Goal: Complete application form: Complete application form

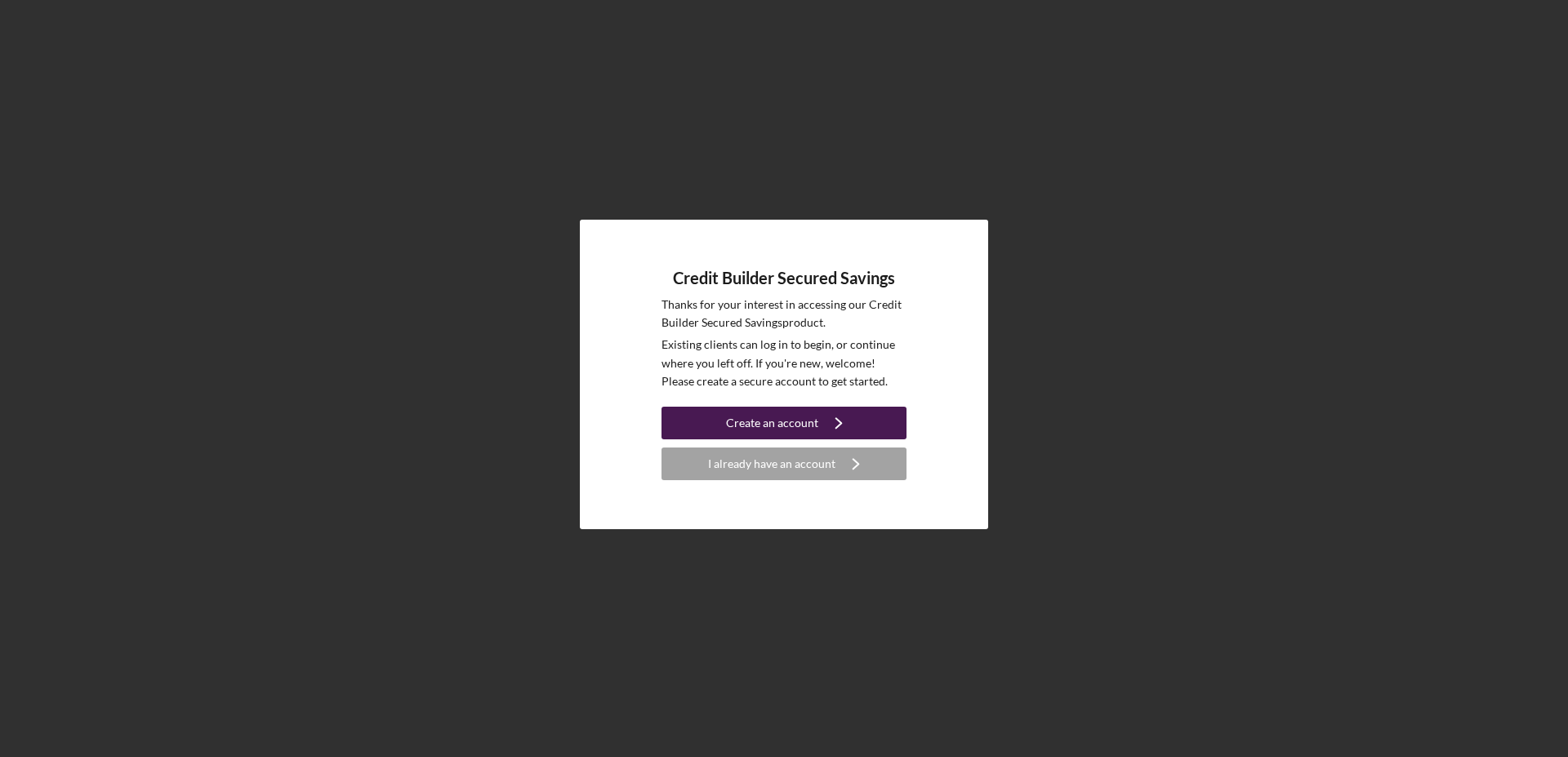
click at [805, 423] on div "Create an account" at bounding box center [772, 423] width 92 height 33
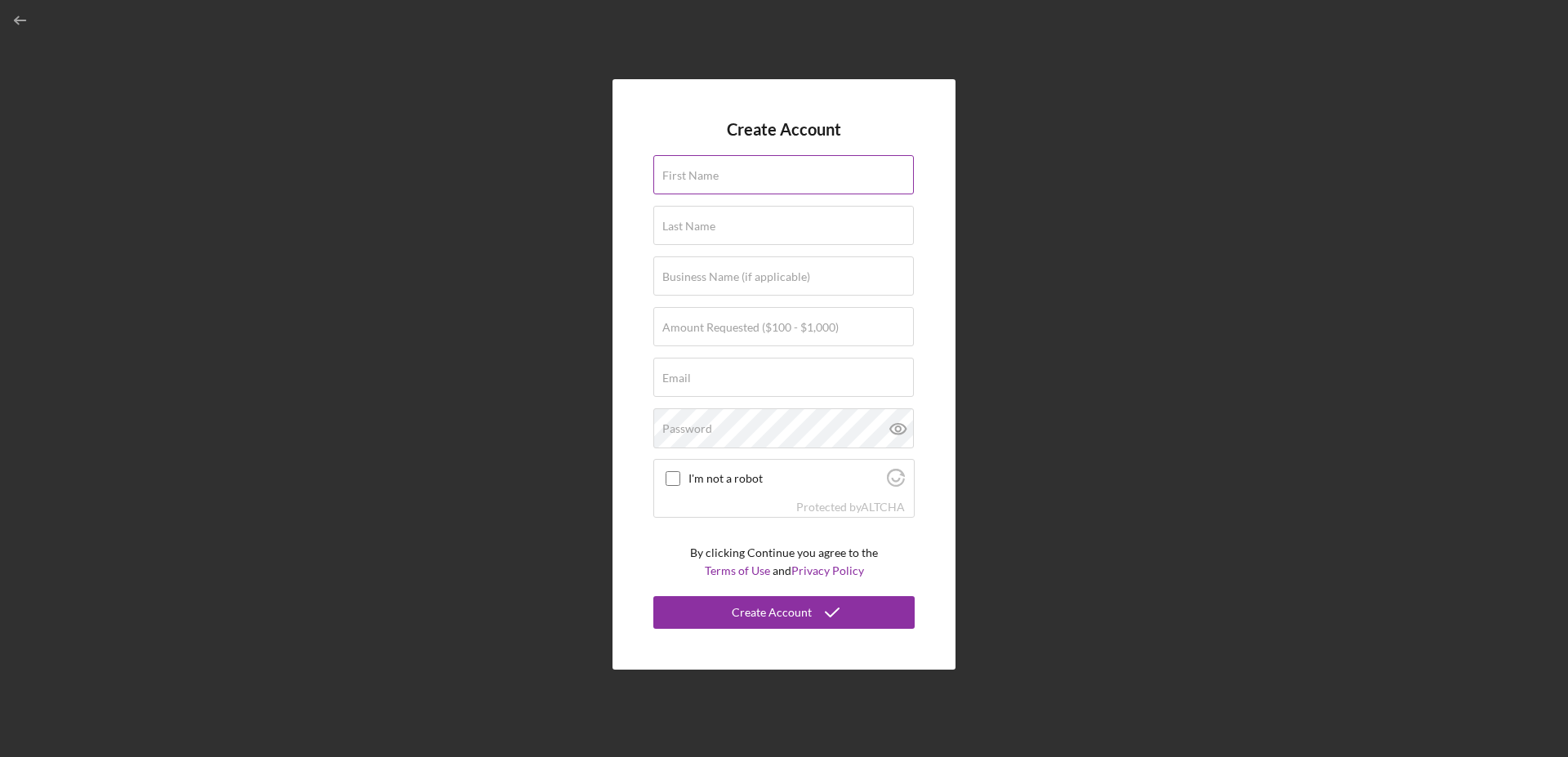
click at [710, 169] on div "First Name" at bounding box center [783, 175] width 261 height 41
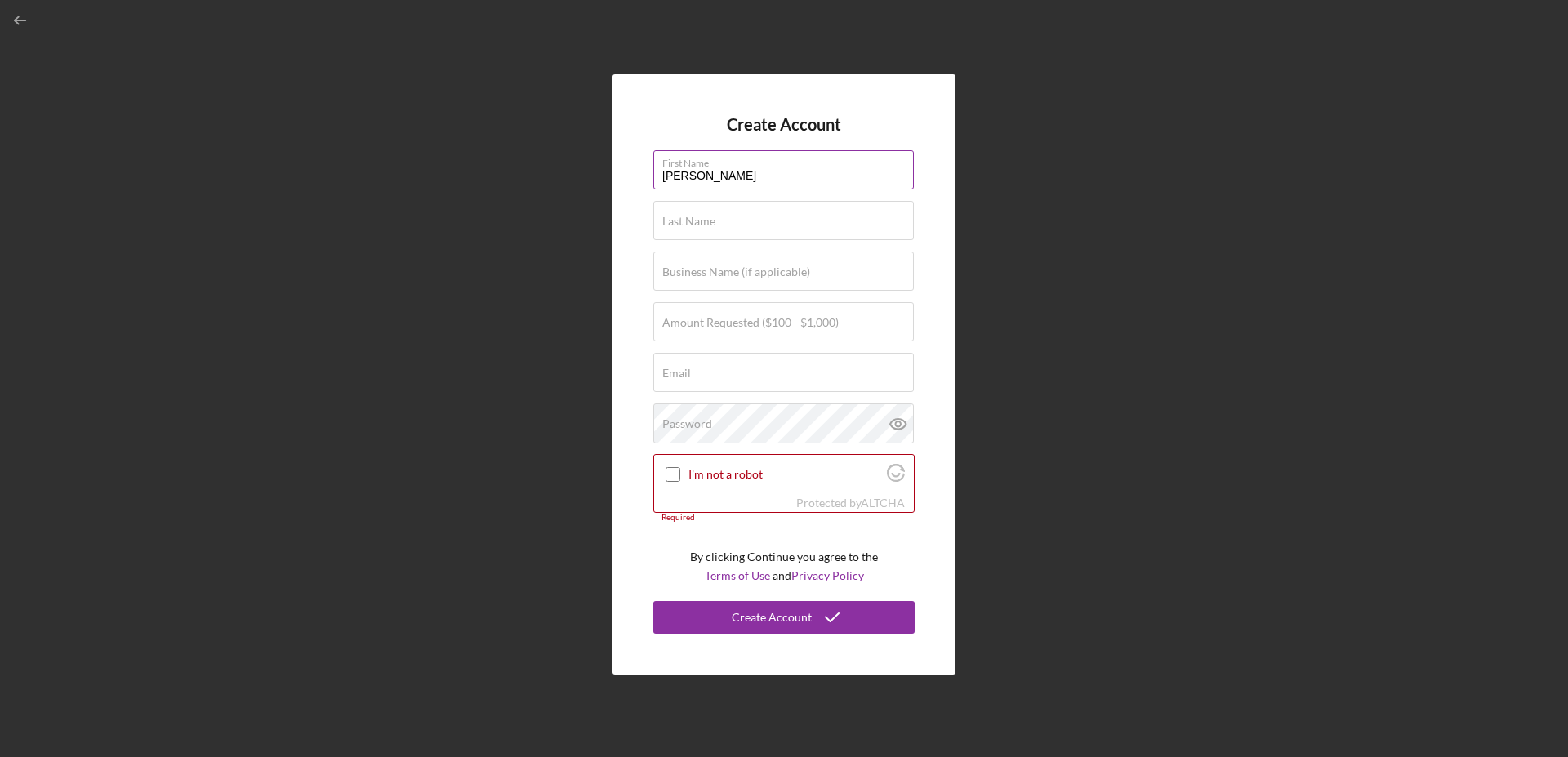
type input "[PERSON_NAME]"
type input "Professional [PERSON_NAME] and [PERSON_NAME] LLC"
type input "[EMAIL_ADDRESS][DOMAIN_NAME]"
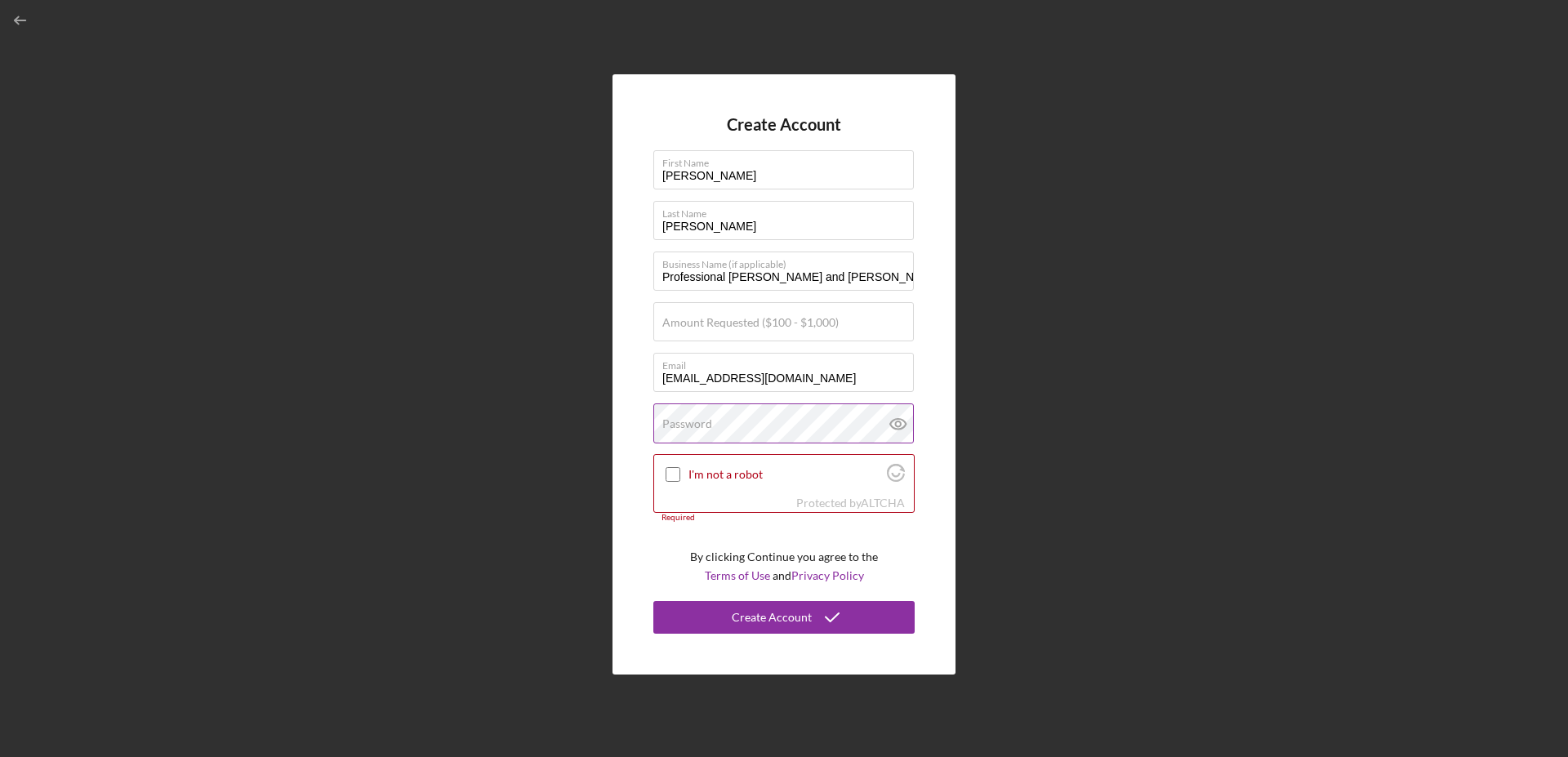
click at [675, 418] on label "Password" at bounding box center [687, 423] width 50 height 13
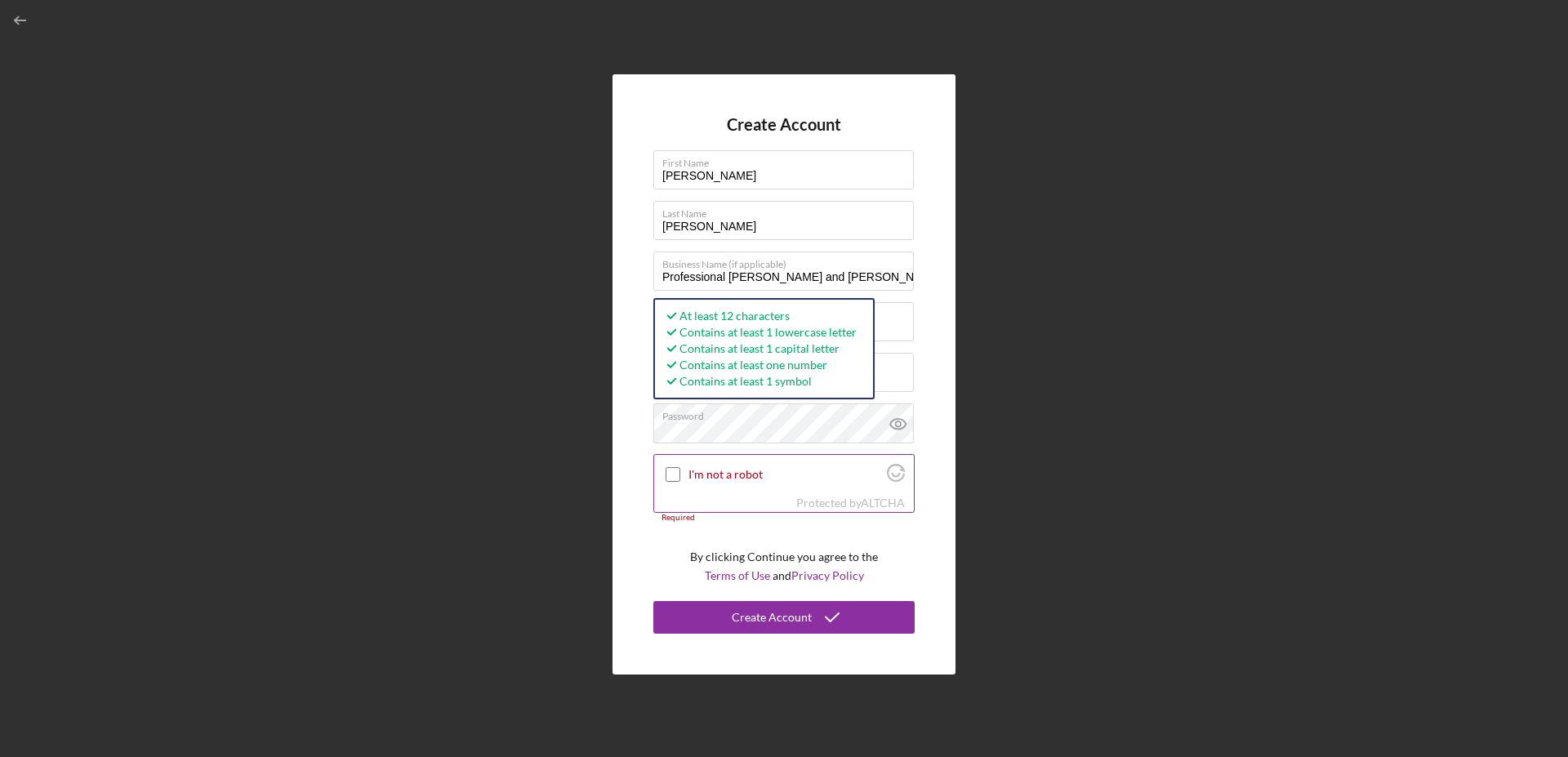
click at [673, 476] on input "I'm not a robot" at bounding box center [673, 474] width 15 height 15
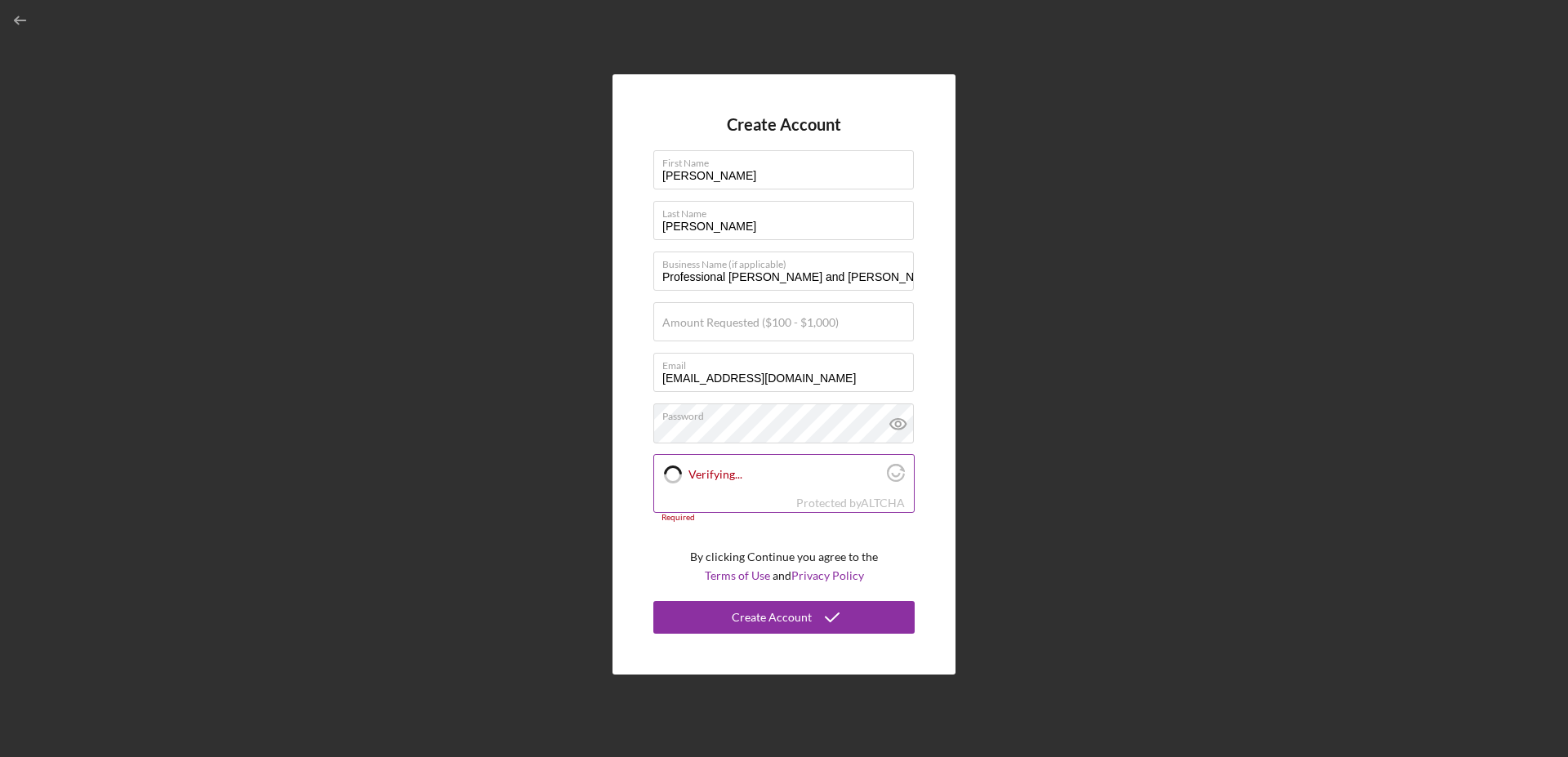
checkbox input "true"
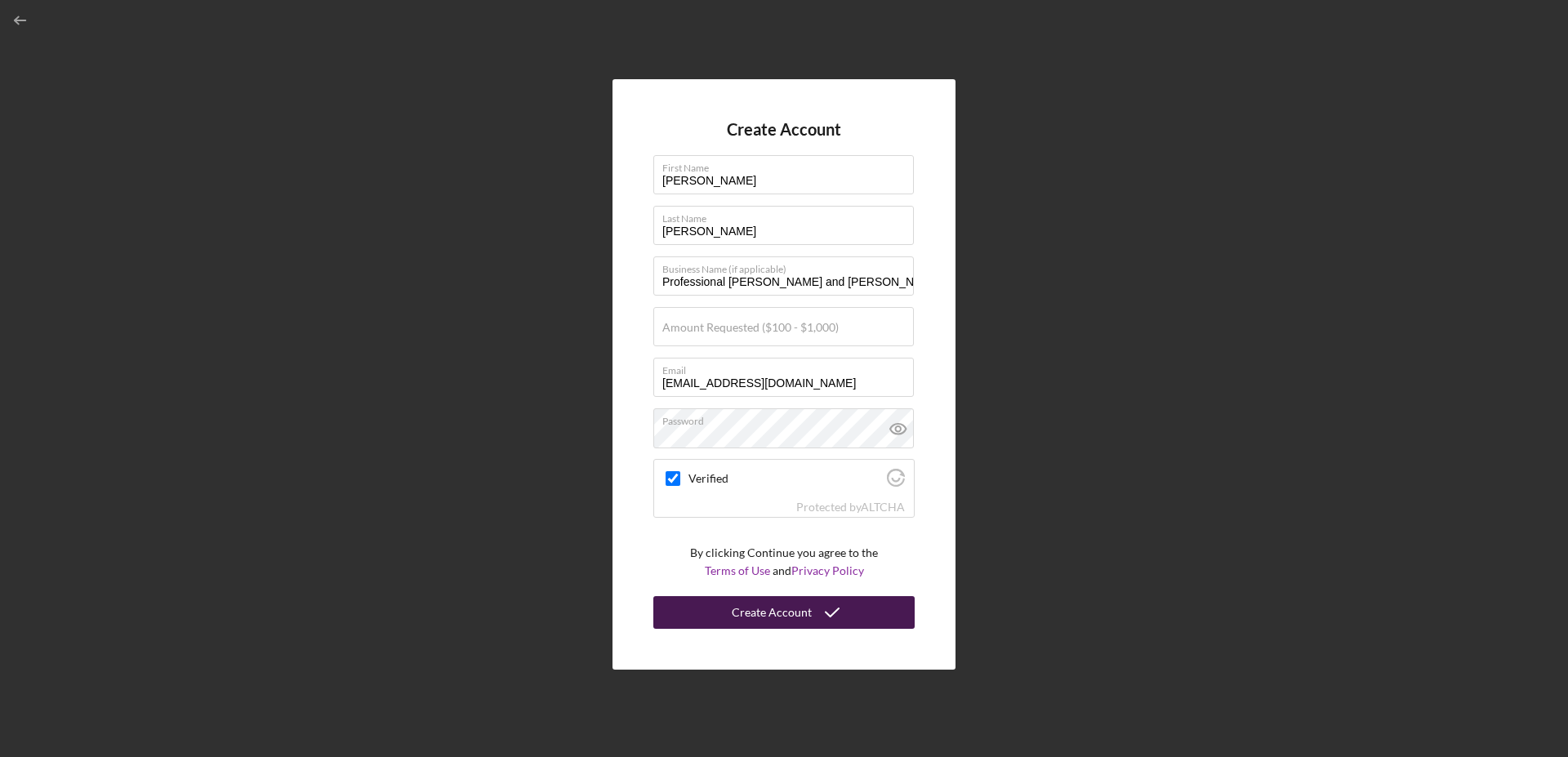
click at [813, 615] on icon "submit" at bounding box center [832, 612] width 41 height 41
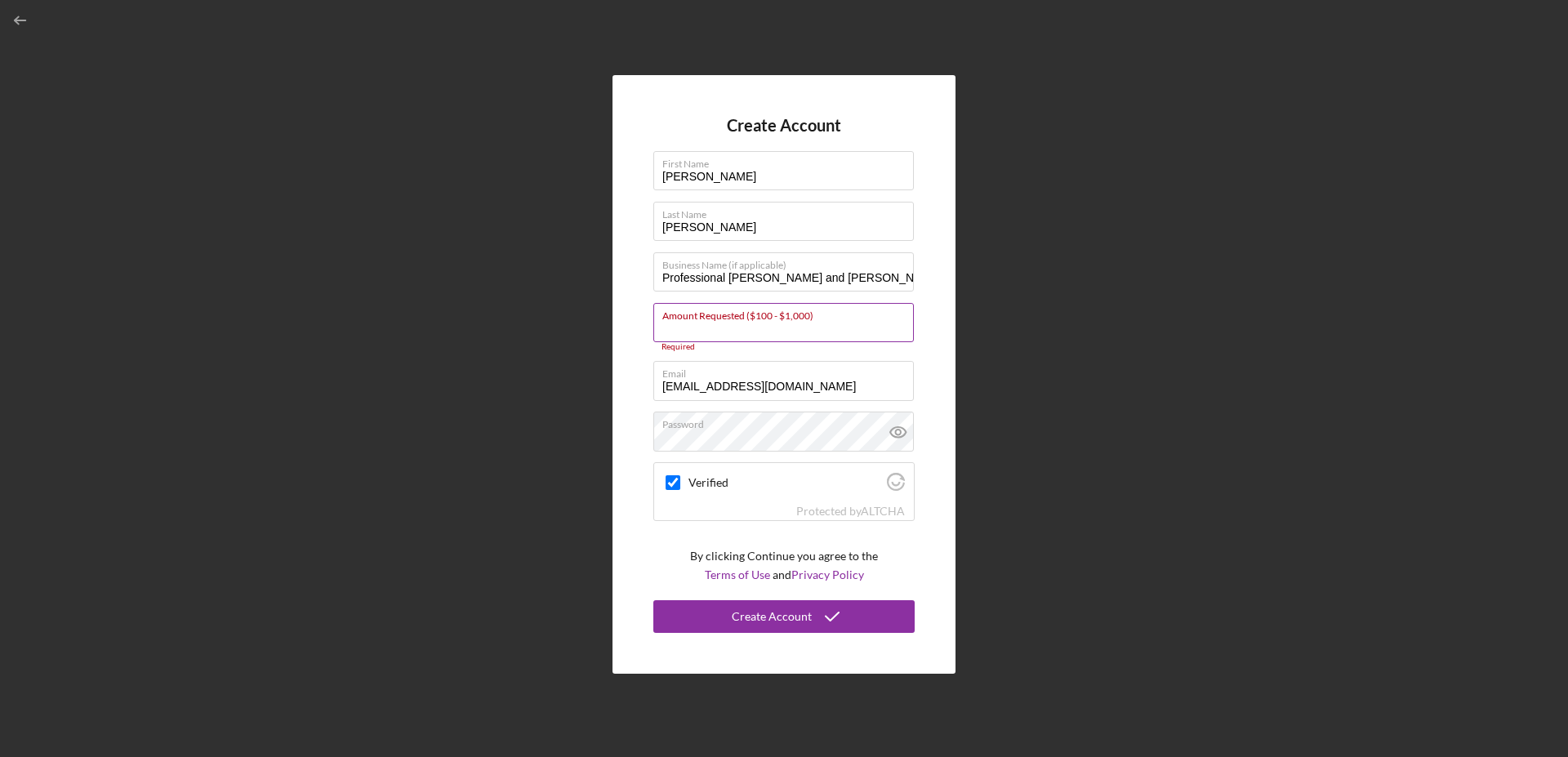
click at [846, 324] on input "Amount Requested ($100 - $1,000)" at bounding box center [783, 322] width 260 height 39
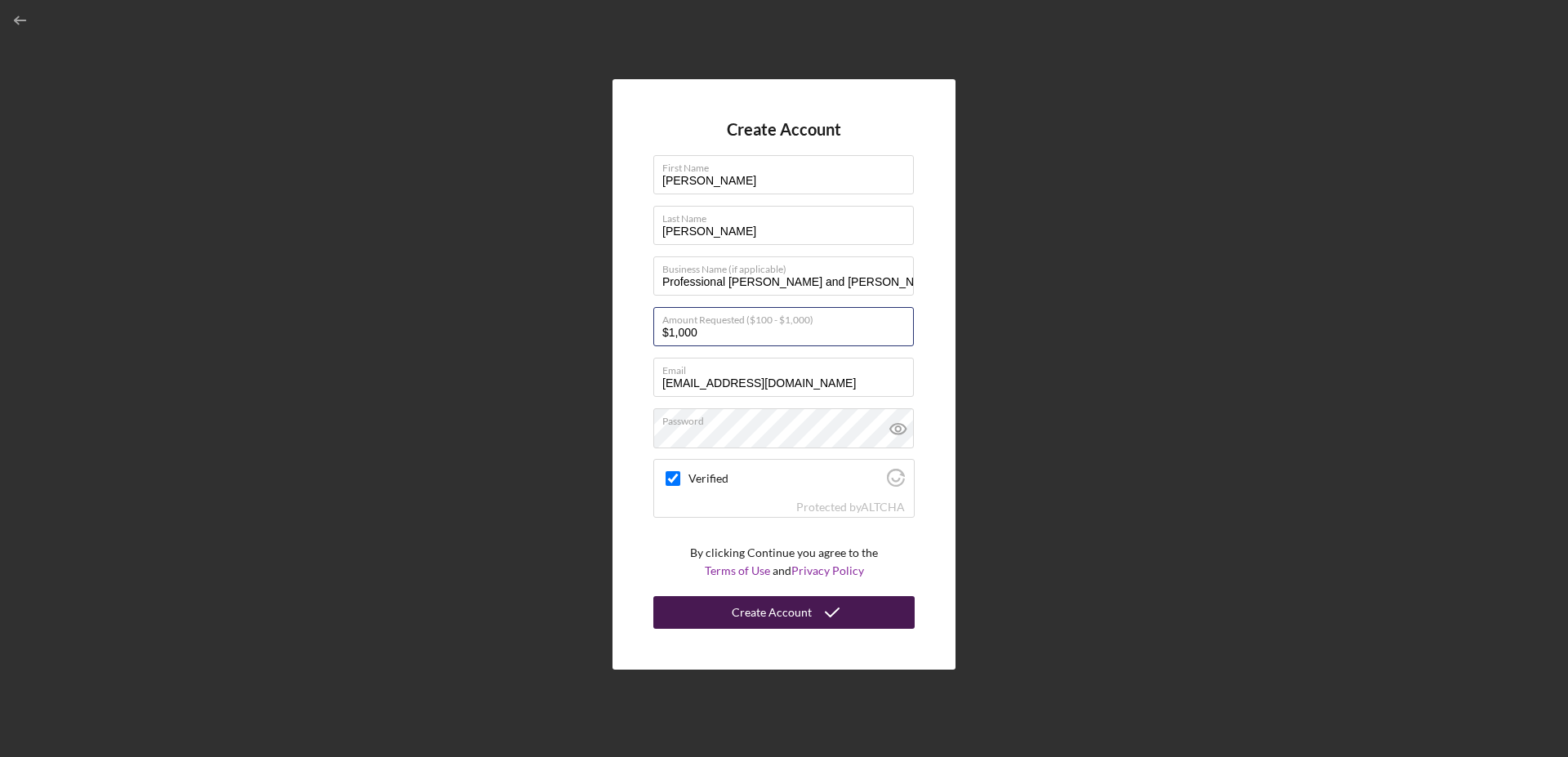
type input "$1,000"
click at [850, 612] on button "Create Account" at bounding box center [783, 612] width 261 height 33
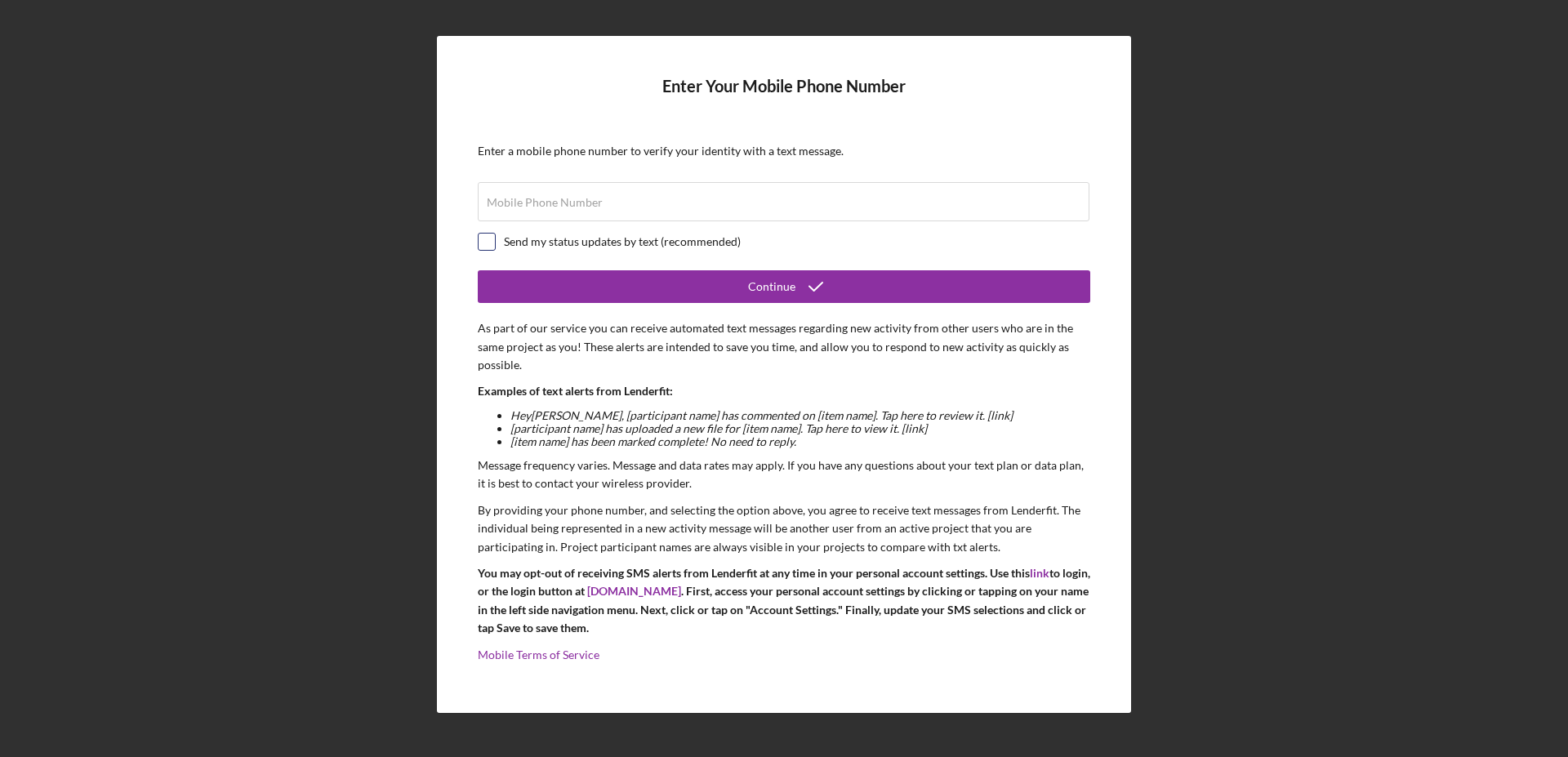
click at [493, 243] on input "checkbox" at bounding box center [486, 241] width 16 height 16
checkbox input "true"
click at [503, 208] on label "Mobile Phone Number" at bounding box center [544, 202] width 116 height 13
click at [503, 208] on input "Mobile Phone Number" at bounding box center [783, 202] width 612 height 39
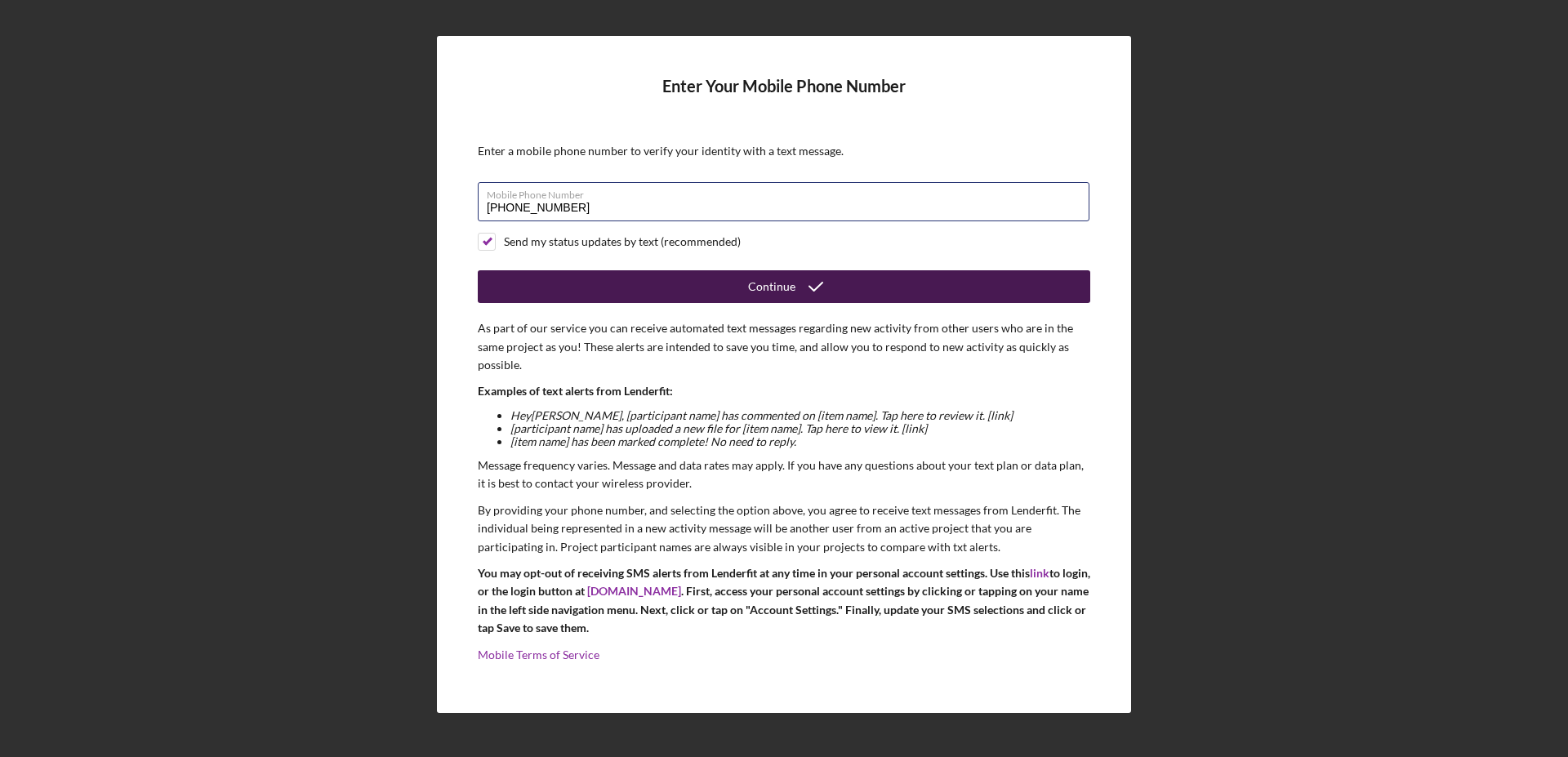
type input "[PHONE_NUMBER]"
click at [803, 292] on icon "submit" at bounding box center [816, 287] width 41 height 41
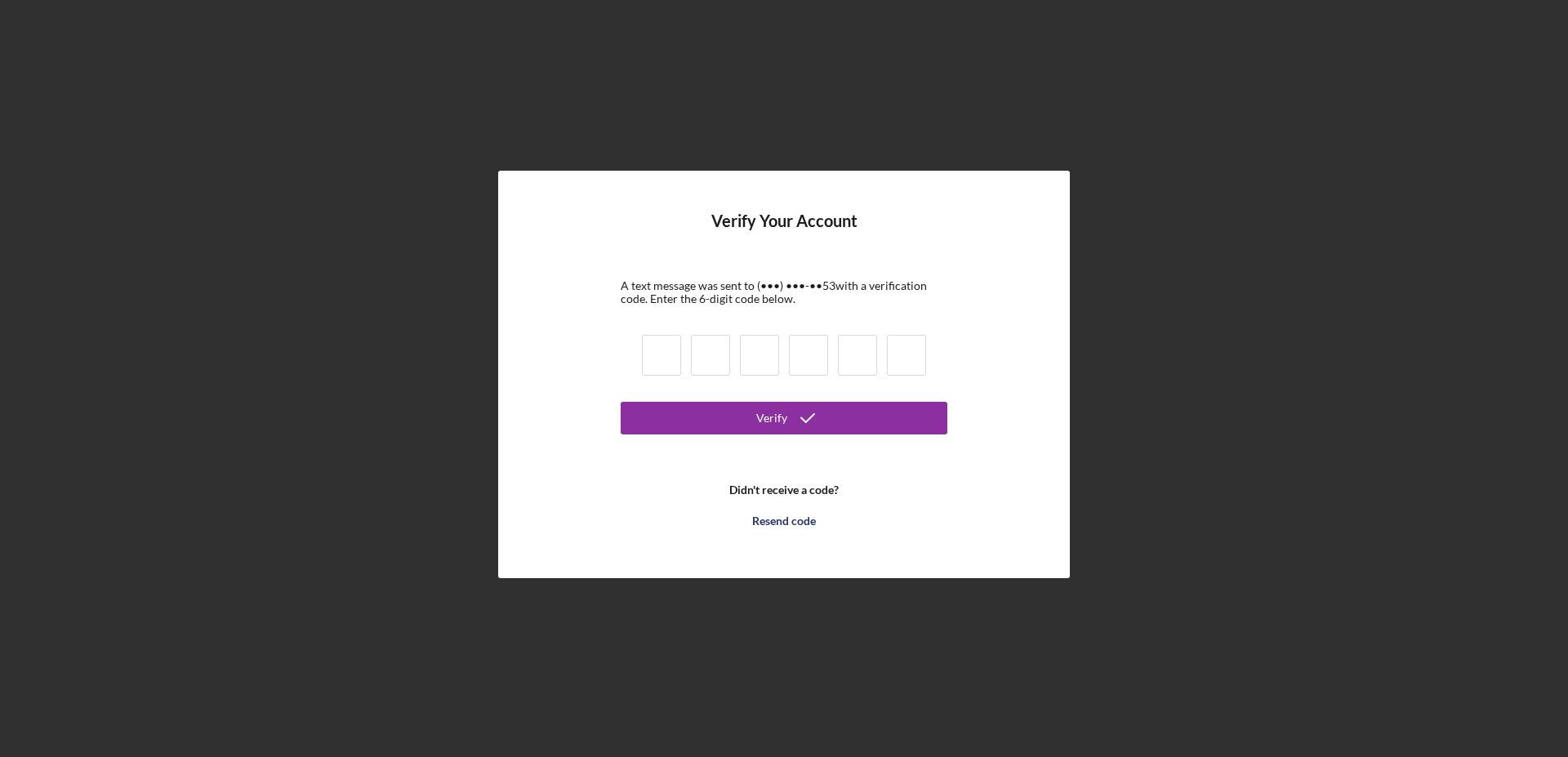
click at [637, 349] on div at bounding box center [784, 357] width 294 height 56
click at [669, 368] on input at bounding box center [662, 355] width 39 height 41
type input "4"
type input "8"
type input "4"
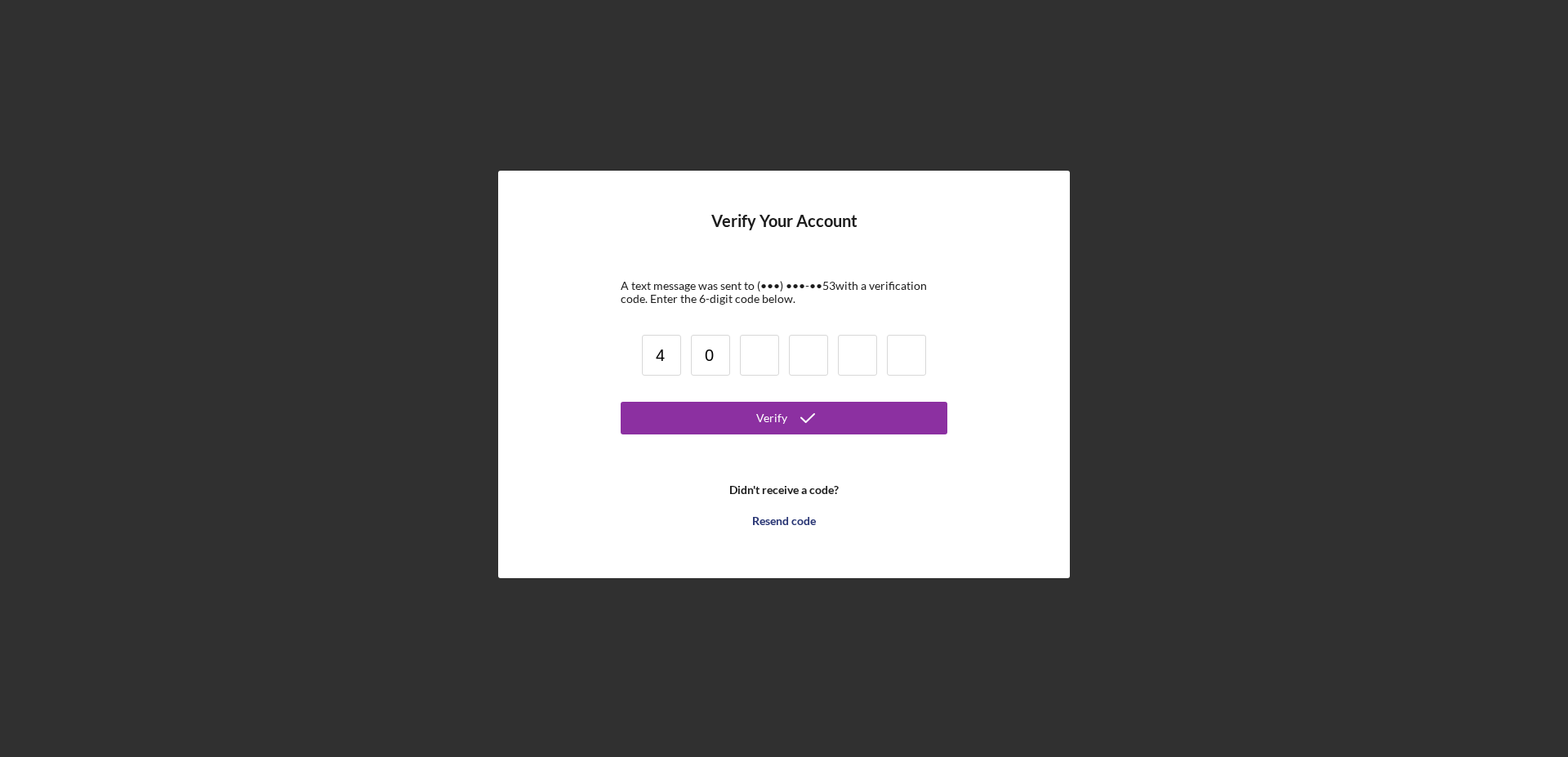
type input "0"
type input "8"
type input "2"
type input "9"
type input "5"
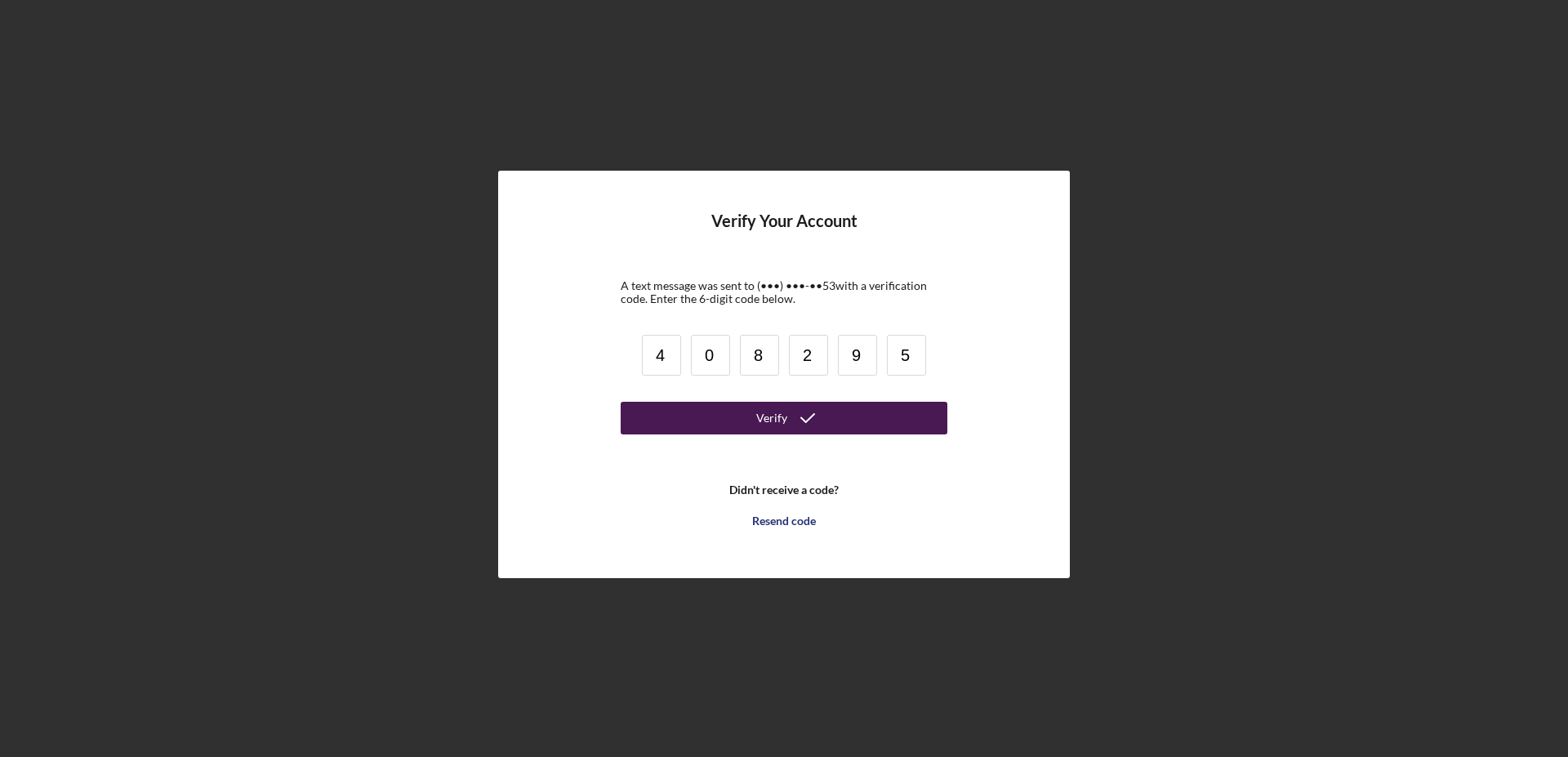
click at [743, 418] on button "Verify" at bounding box center [784, 417] width 327 height 33
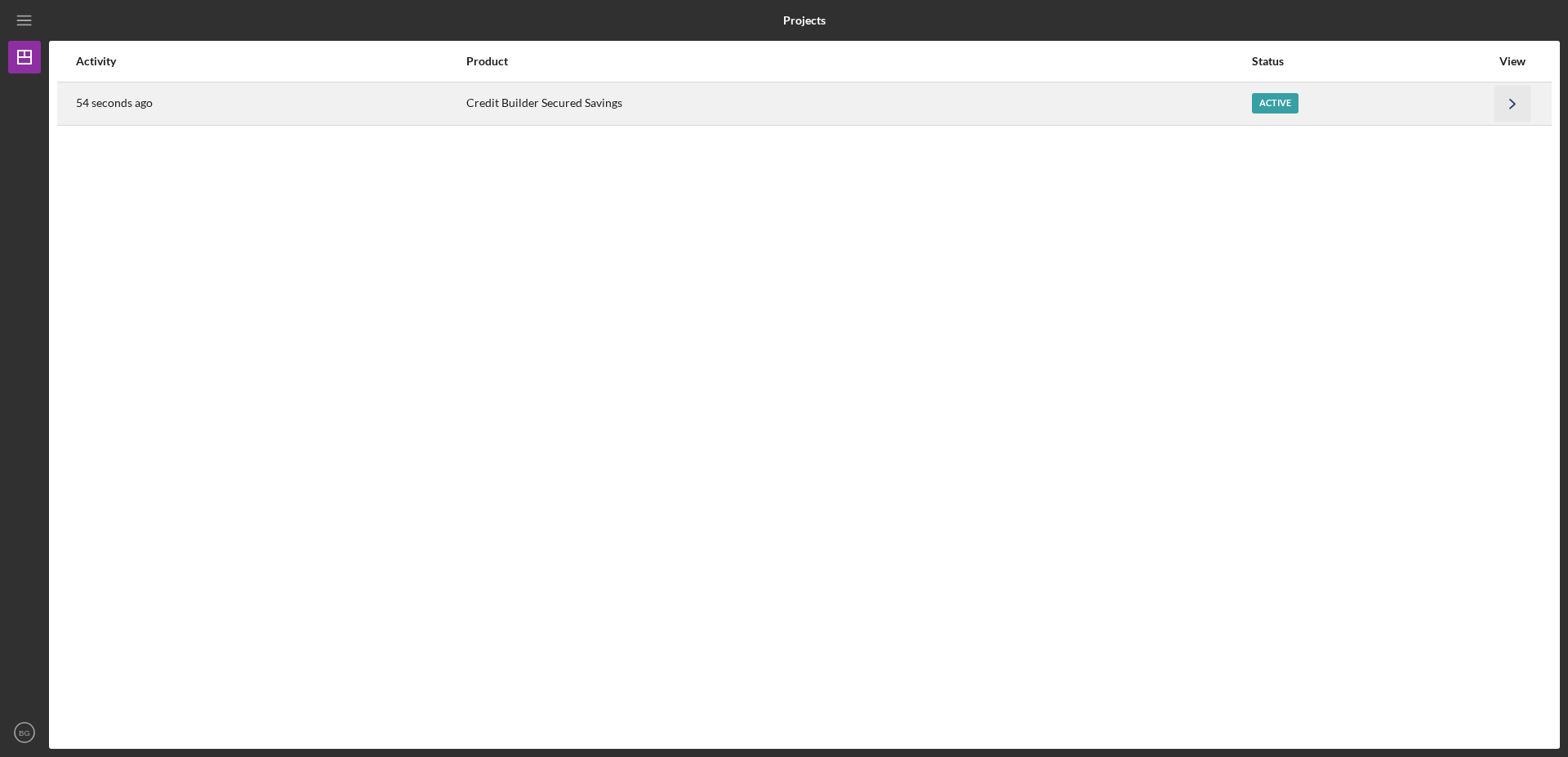
click at [1498, 103] on icon "Icon/Navigate" at bounding box center [1512, 103] width 37 height 37
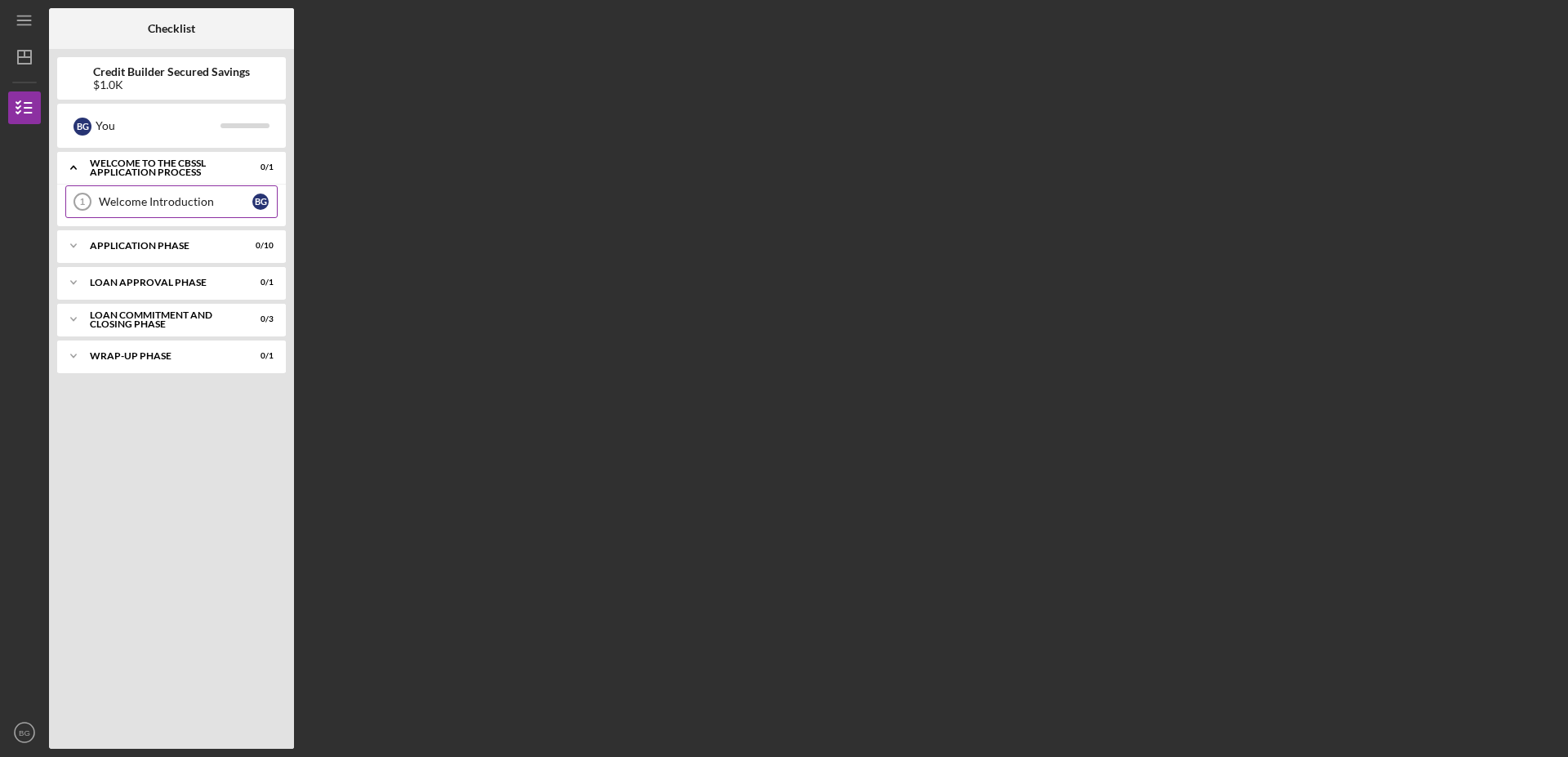
click at [184, 204] on div "Welcome Introduction" at bounding box center [175, 201] width 153 height 13
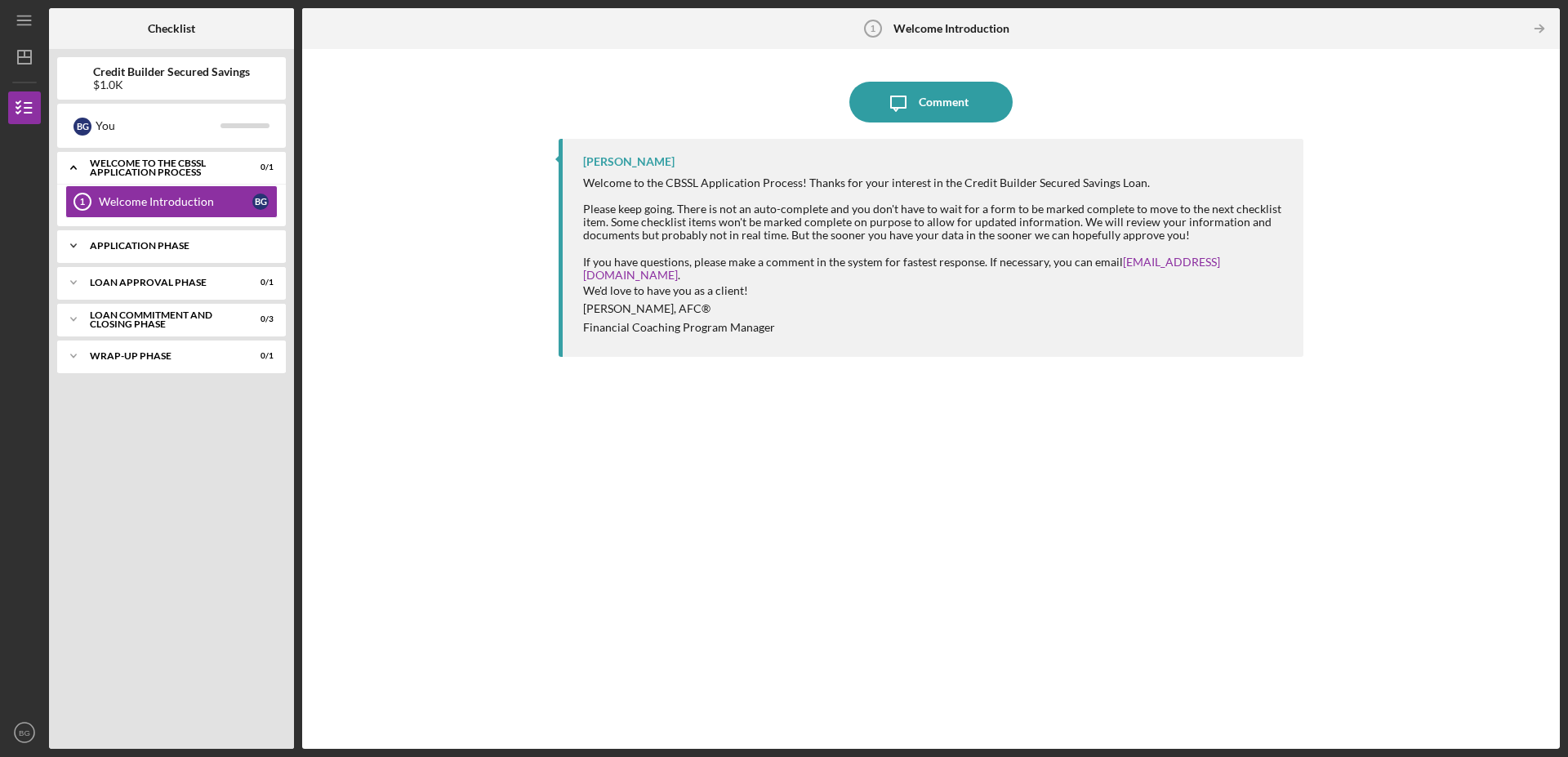
click at [140, 234] on div "Icon/Expander Application Phase 0 / 10" at bounding box center [171, 245] width 229 height 33
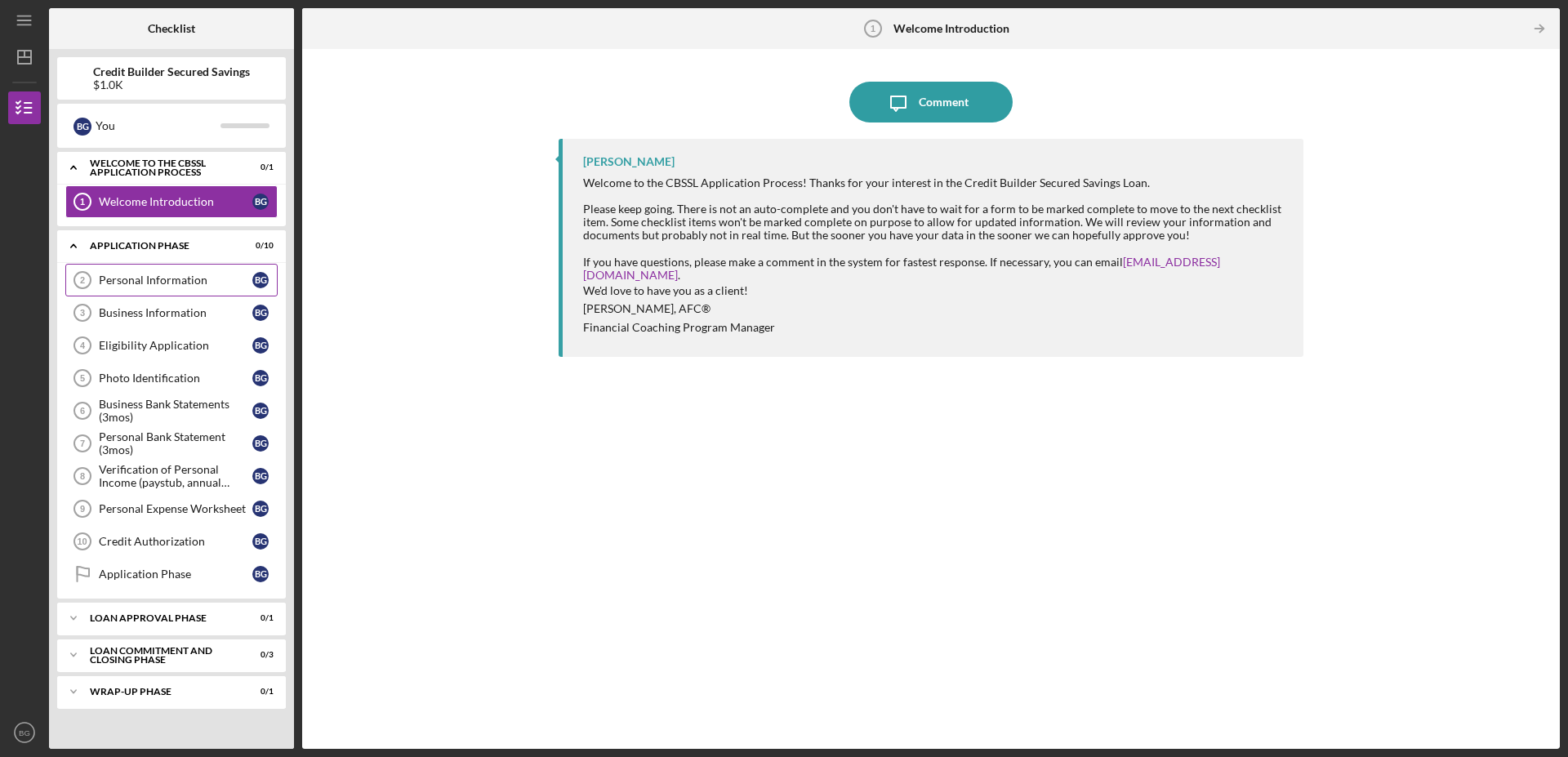
click at [164, 285] on div "Personal Information" at bounding box center [175, 280] width 153 height 13
